Goal: Find specific page/section: Find specific page/section

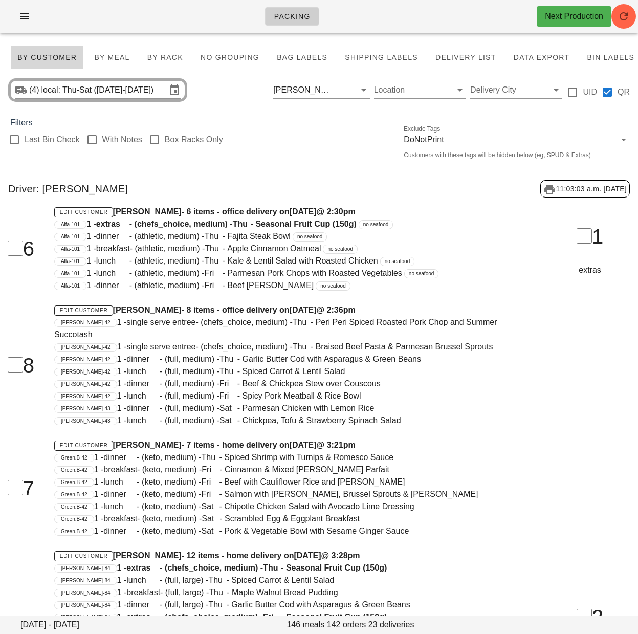
drag, startPoint x: 356, startPoint y: 139, endPoint x: 308, endPoint y: 49, distance: 101.9
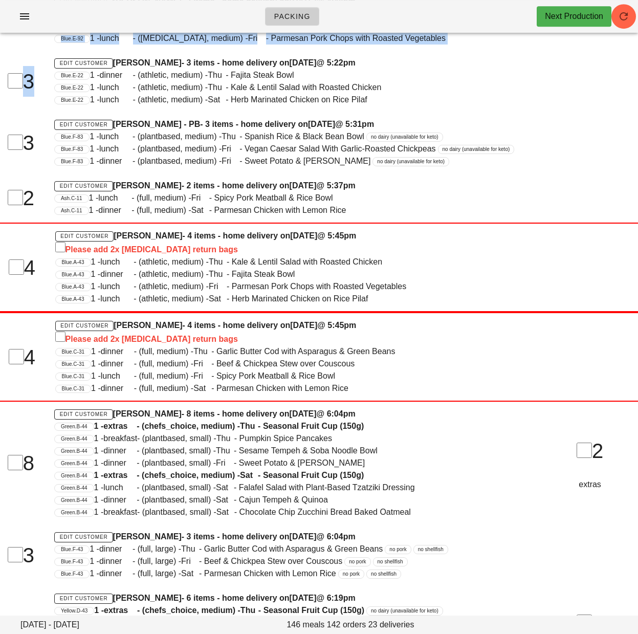
scroll to position [1390, 0]
click at [312, 132] on span "1 - lunch - (plantbased, medium) - Thu - Spanish Rice & Black Bean Bowl" at bounding box center [227, 136] width 275 height 9
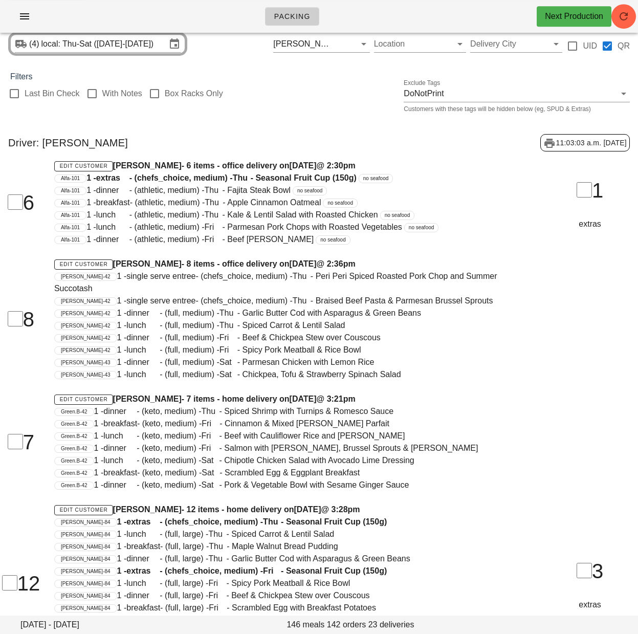
scroll to position [0, 0]
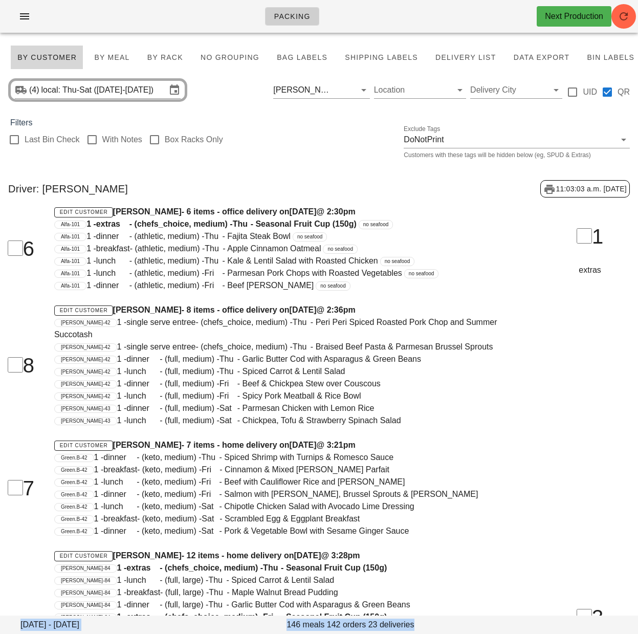
drag, startPoint x: 326, startPoint y: 130, endPoint x: 258, endPoint y: 115, distance: 70.4
drag, startPoint x: 276, startPoint y: 138, endPoint x: 270, endPoint y: 122, distance: 16.8
click at [276, 138] on div "Last Bin Check With Notes Box Racks Only Exclude Tags DoNotPrint Customers with…" at bounding box center [319, 145] width 638 height 33
drag, startPoint x: 351, startPoint y: 89, endPoint x: 630, endPoint y: 52, distance: 281.8
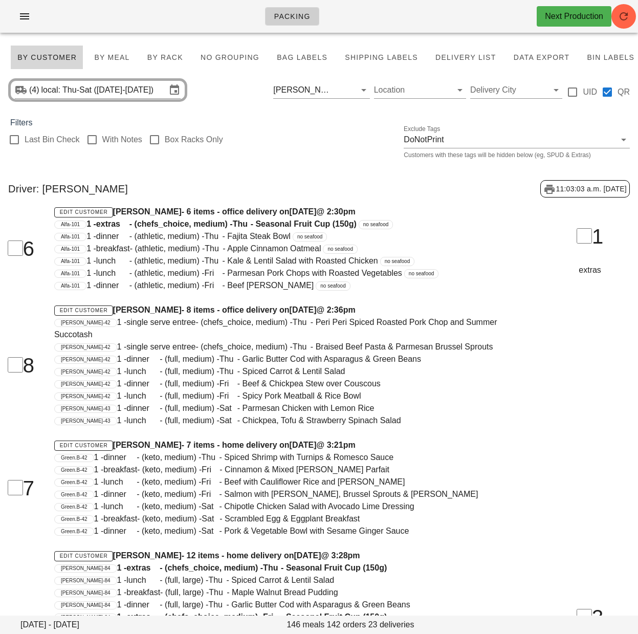
click at [351, 89] on button "Clear Filter by driver" at bounding box center [349, 90] width 12 height 12
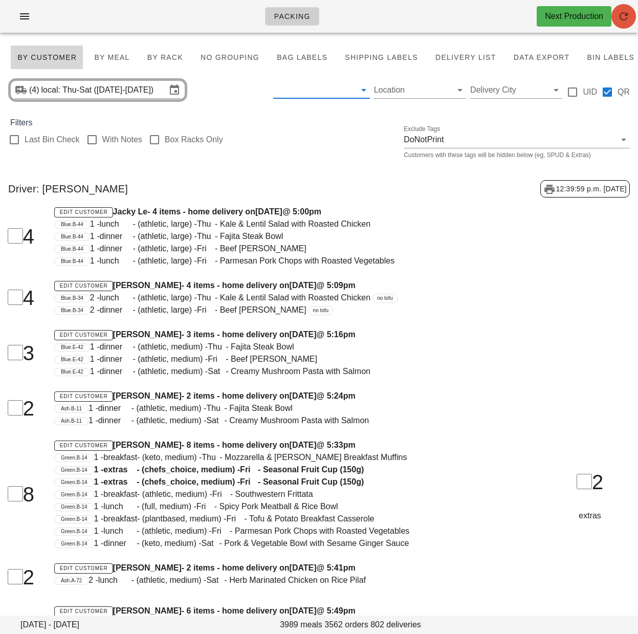
click at [627, 18] on icon "button" at bounding box center [624, 16] width 12 height 12
click at [342, 173] on div "Driver: Aaron Shen 12:40:25 p.m. 2025-08-19" at bounding box center [319, 189] width 638 height 34
click at [306, 56] on span "Bag Labels" at bounding box center [301, 57] width 51 height 8
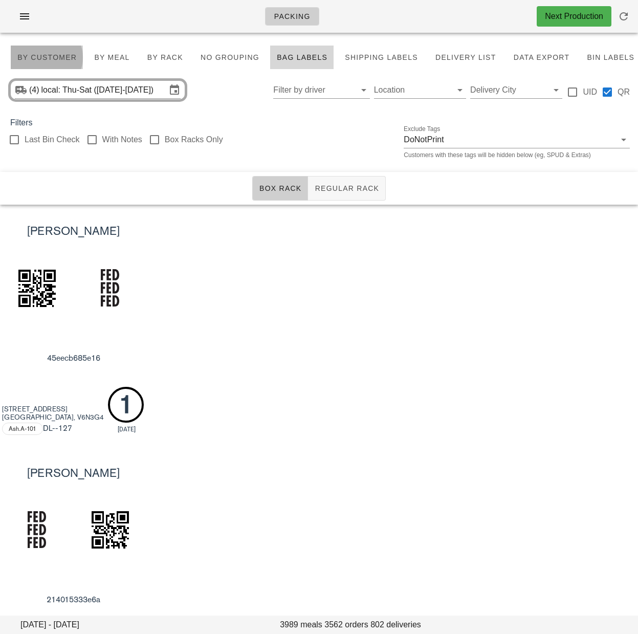
click at [29, 58] on span "By Customer" at bounding box center [47, 57] width 60 height 8
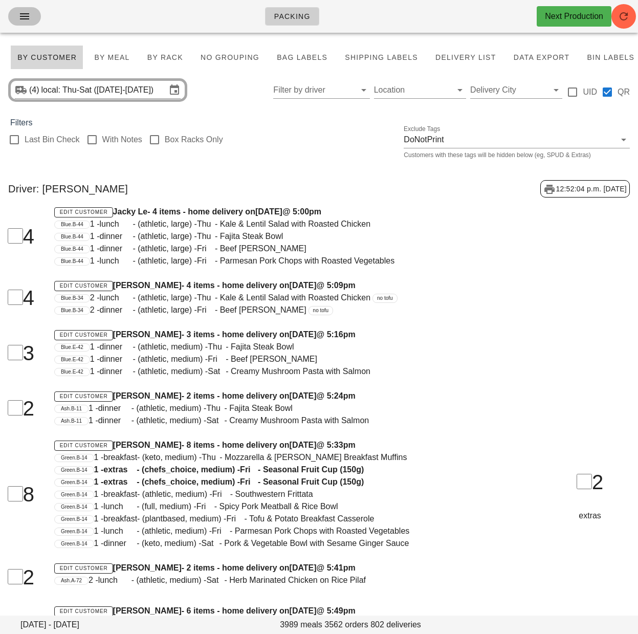
click at [24, 16] on icon "button" at bounding box center [24, 16] width 12 height 12
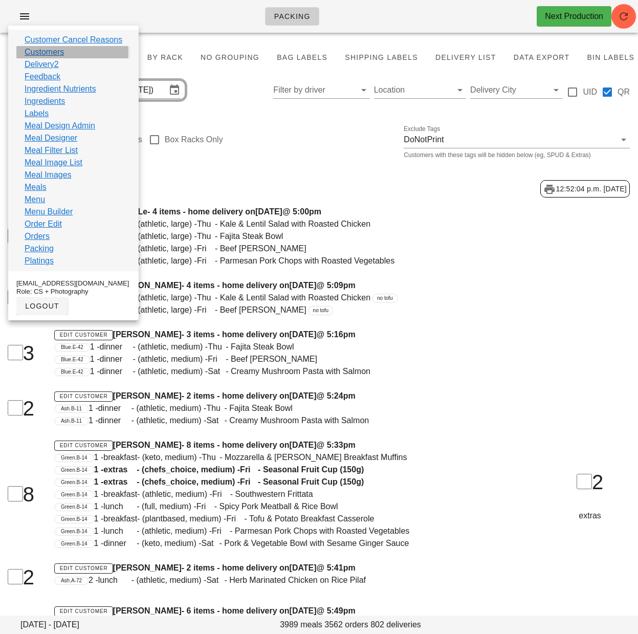
click at [49, 56] on link "Customers" at bounding box center [44, 52] width 39 height 12
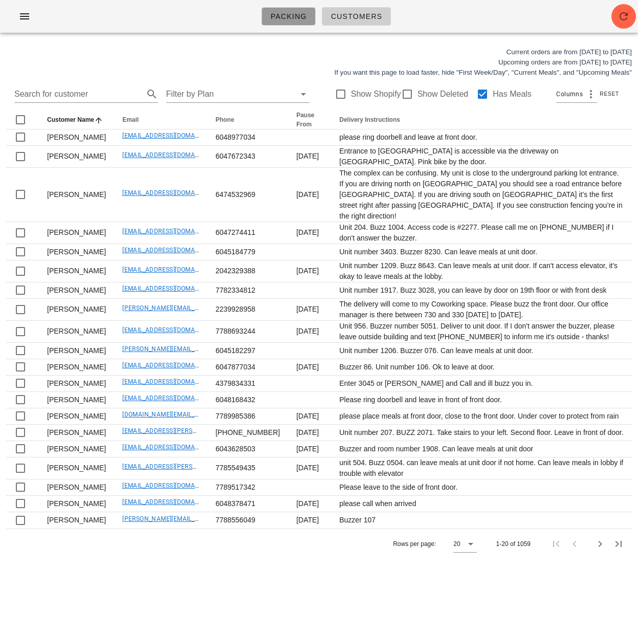
click at [280, 16] on span "Packing" at bounding box center [288, 16] width 37 height 8
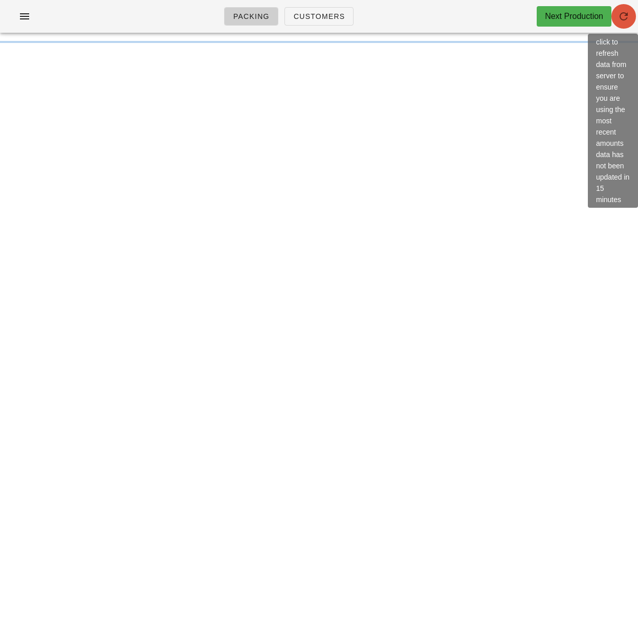
click at [630, 18] on span "button" at bounding box center [624, 16] width 25 height 12
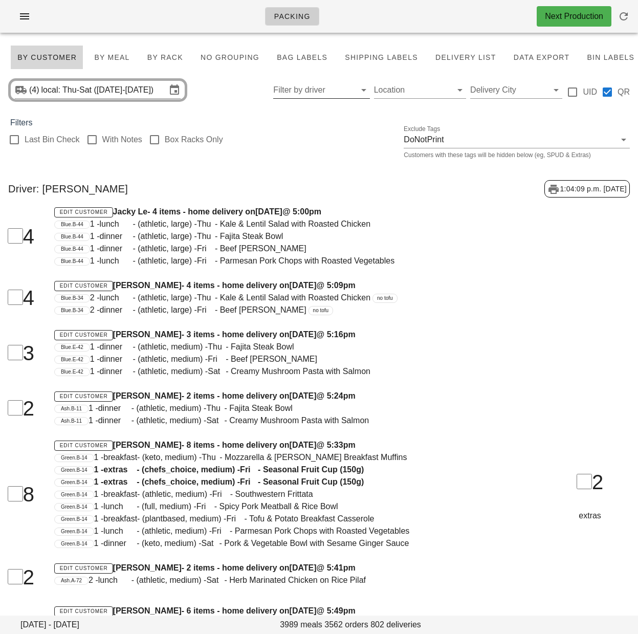
click at [315, 85] on input "Filter by driver" at bounding box center [313, 90] width 80 height 16
click at [314, 89] on input "text" at bounding box center [313, 90] width 80 height 16
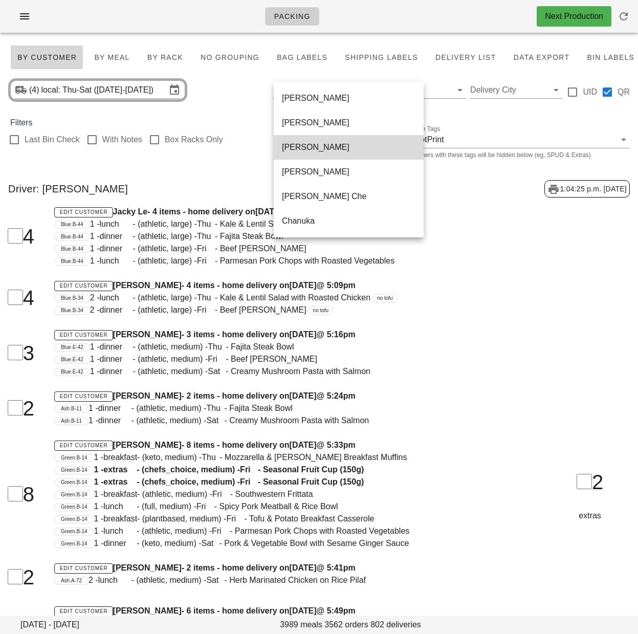
click at [324, 205] on div "[PERSON_NAME] [PERSON_NAME] [PERSON_NAME] [PERSON_NAME] [PERSON_NAME][MEDICAL_D…" at bounding box center [349, 331] width 150 height 499
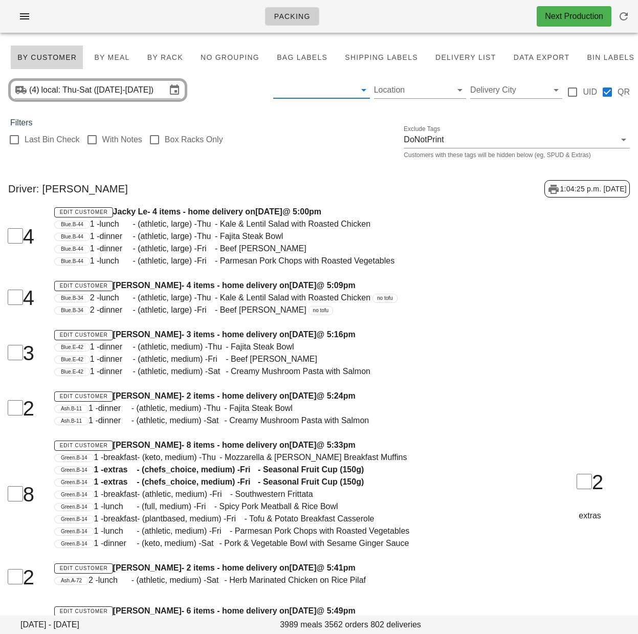
click at [318, 90] on input "text" at bounding box center [313, 90] width 80 height 16
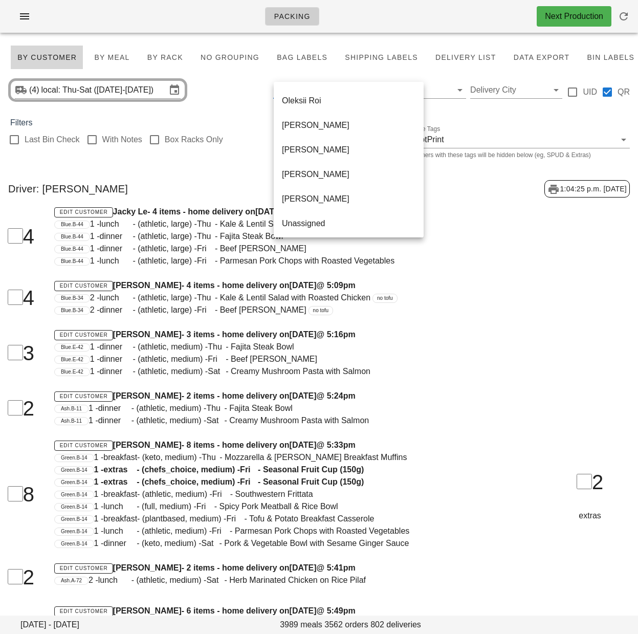
scroll to position [663, 0]
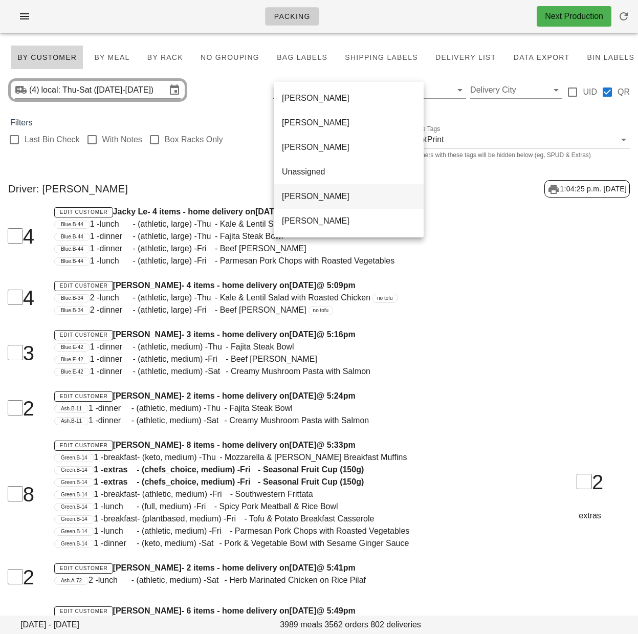
click at [325, 201] on div "[PERSON_NAME]" at bounding box center [349, 196] width 134 height 10
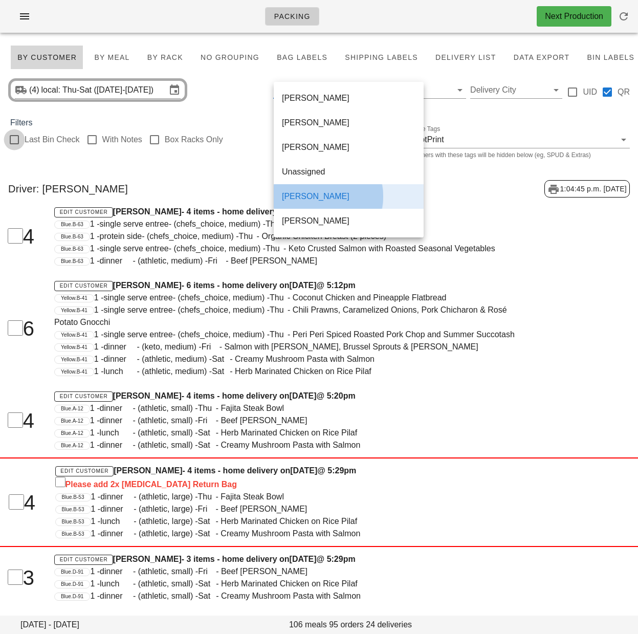
click at [15, 140] on div at bounding box center [14, 139] width 17 height 17
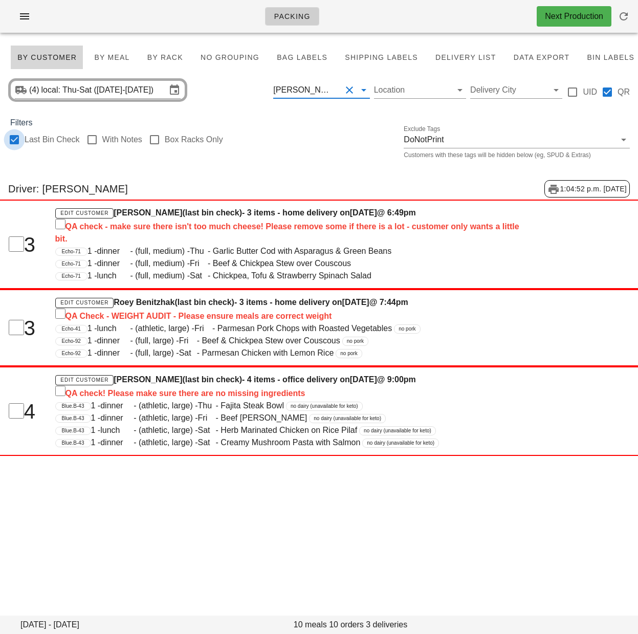
checkbox input "true"
click at [156, 140] on div at bounding box center [154, 139] width 17 height 17
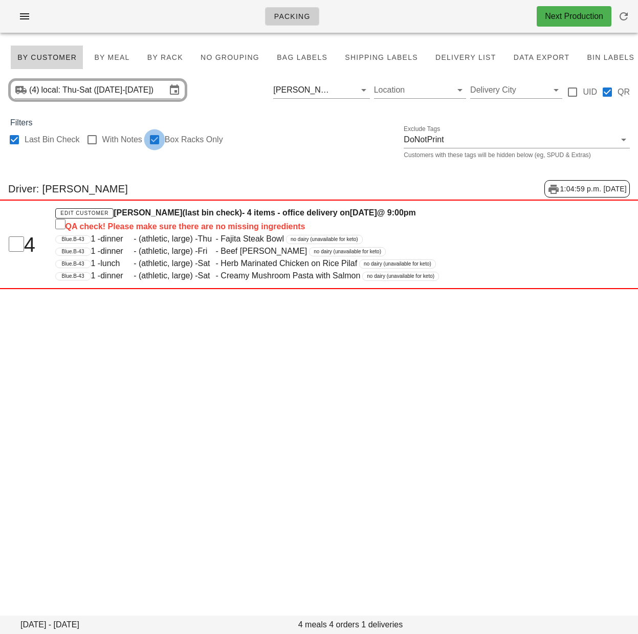
checkbox input "true"
click at [206, 394] on div "Packing Next Production [DATE] - [DATE] 4 meals 4 orders 1 deliveries By Custom…" at bounding box center [319, 317] width 638 height 634
